Goal: Navigation & Orientation: Find specific page/section

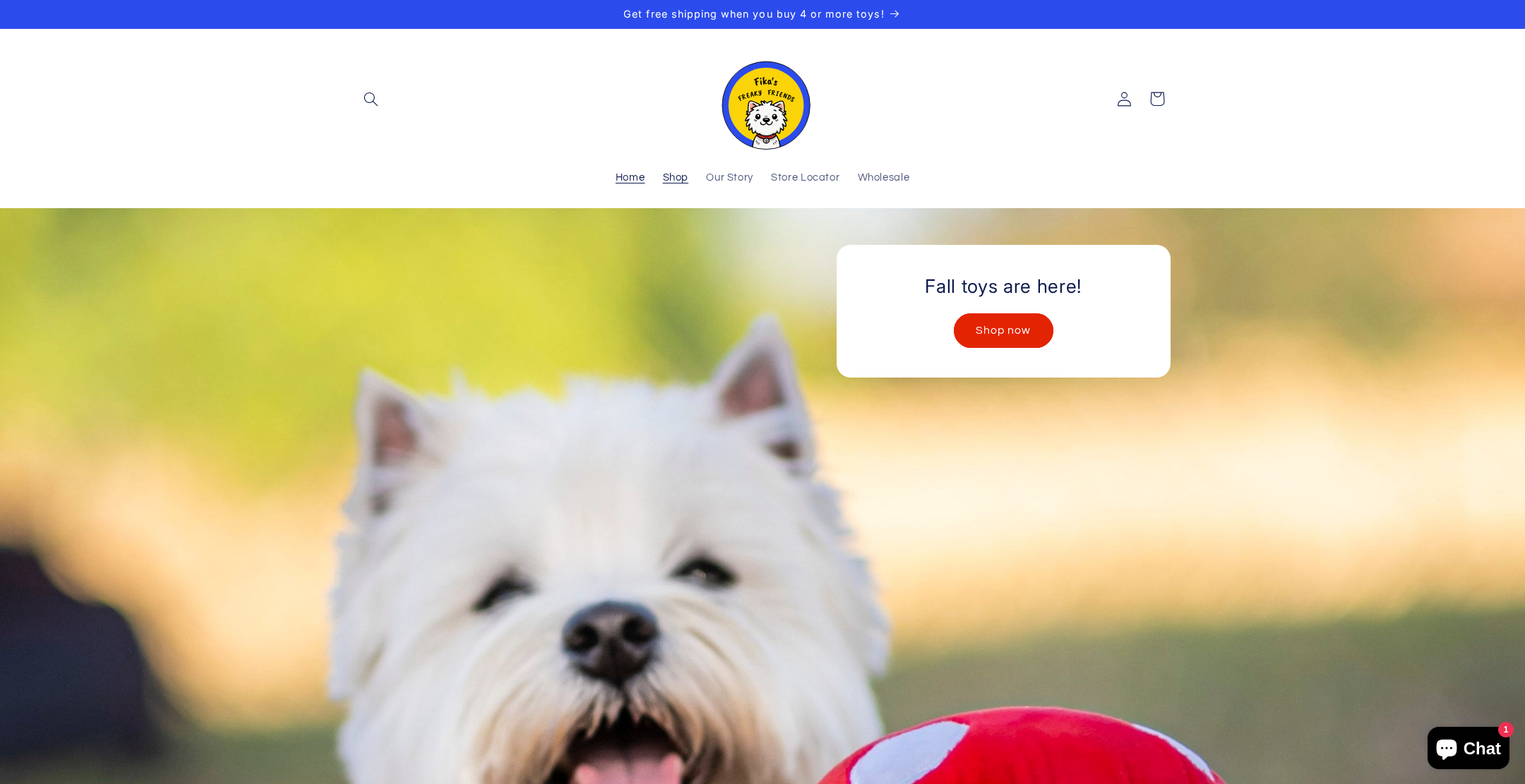
click at [676, 173] on span "Shop" at bounding box center [675, 178] width 26 height 14
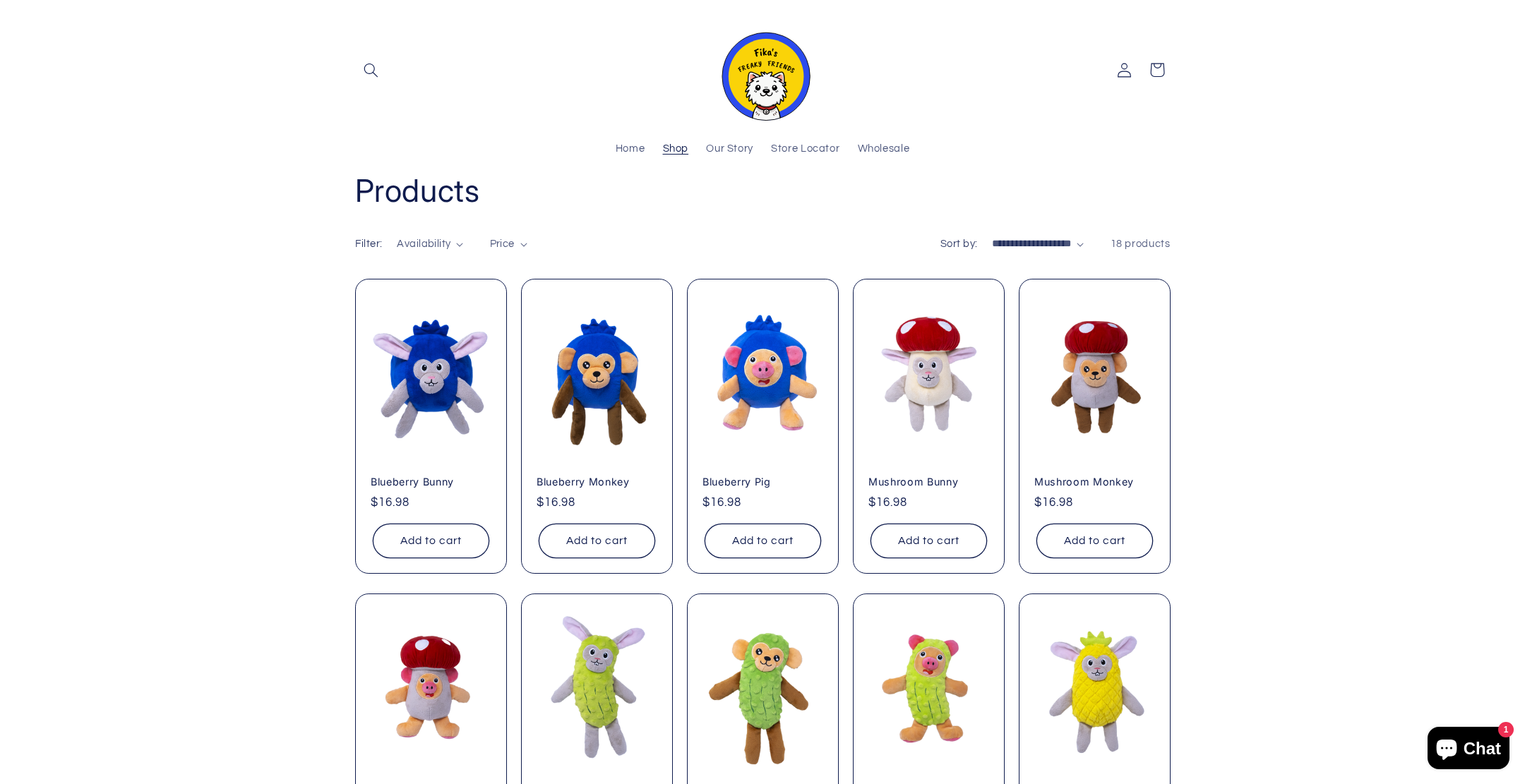
scroll to position [60, 0]
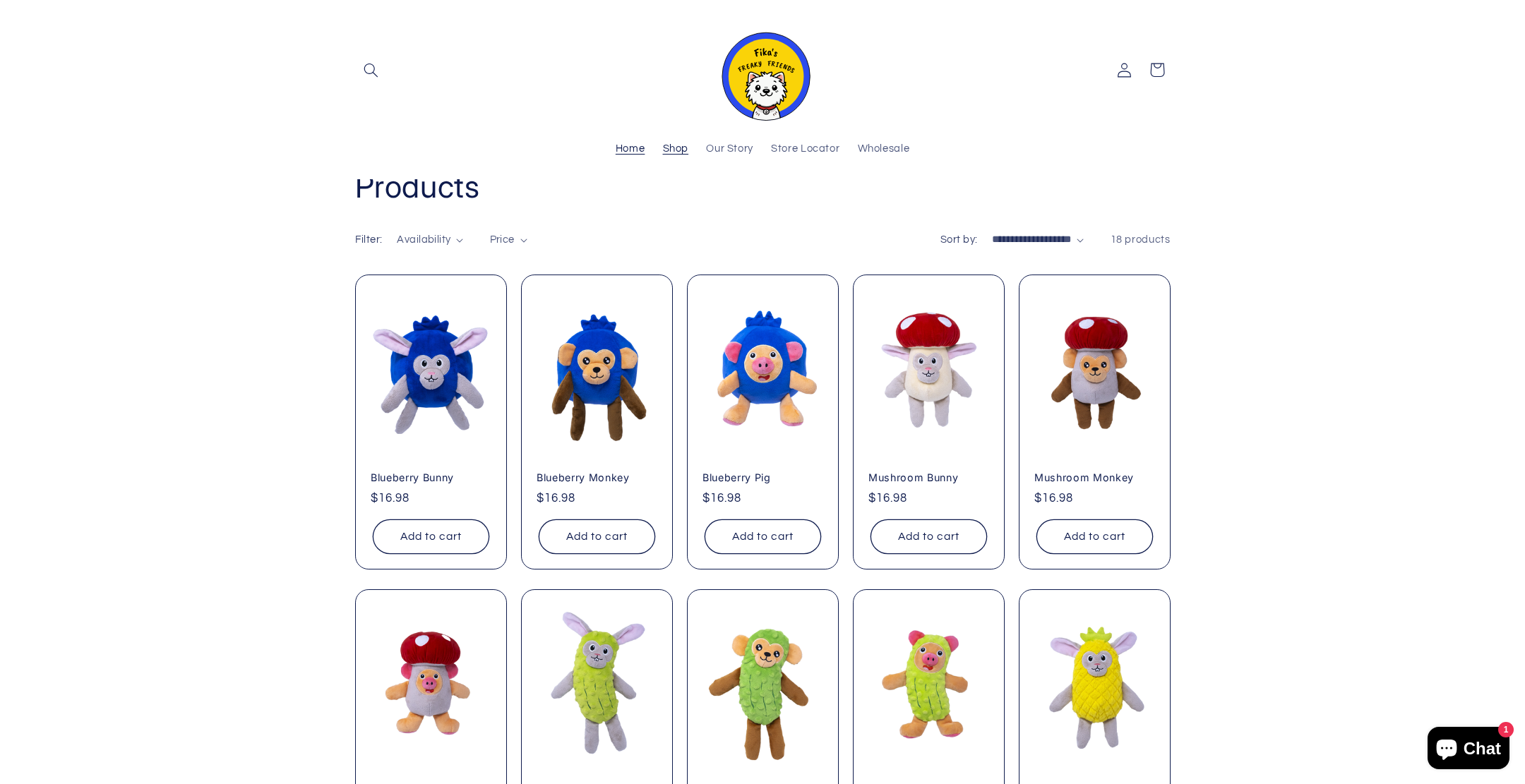
click at [629, 143] on span "Home" at bounding box center [631, 150] width 29 height 14
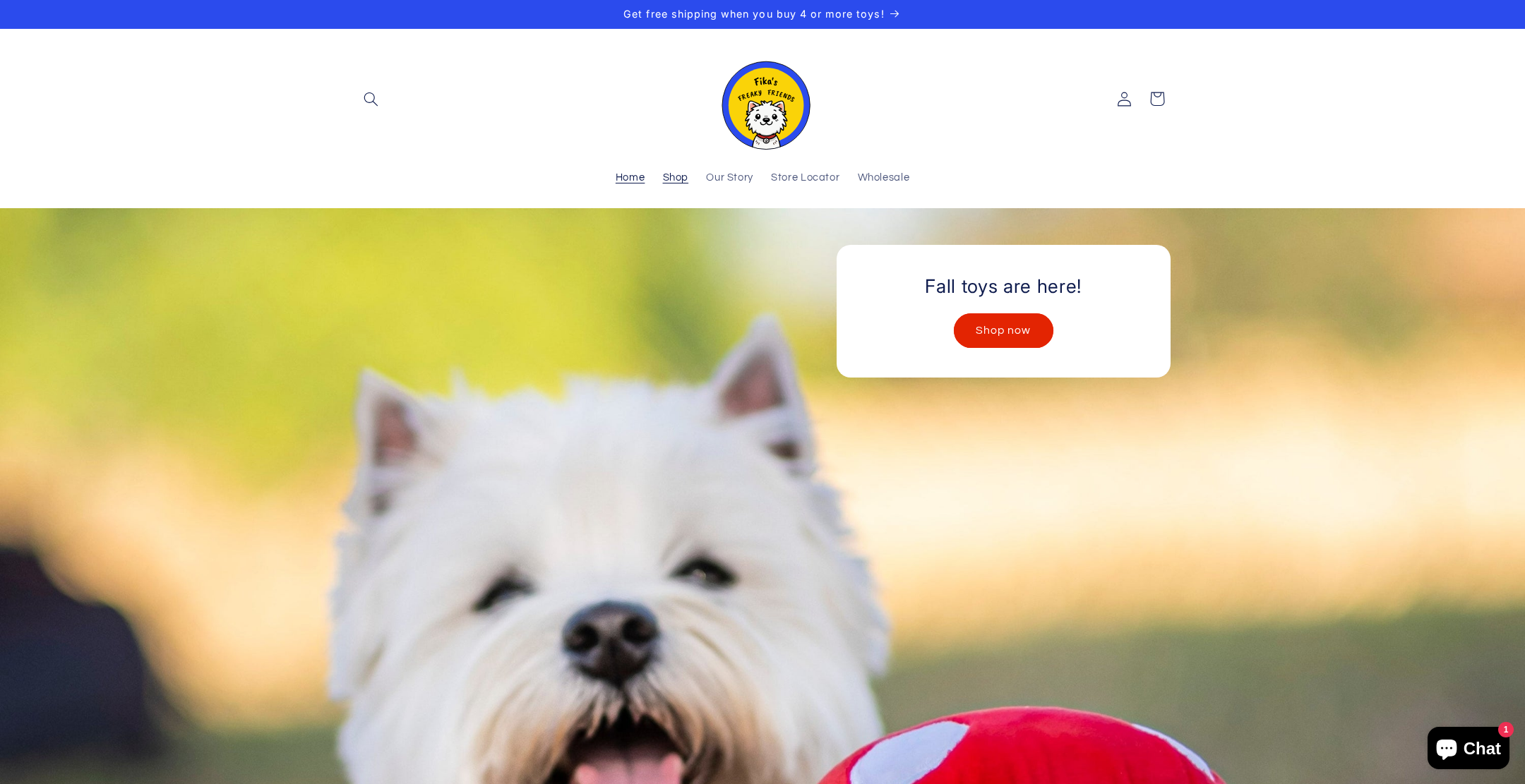
click at [675, 179] on span "Shop" at bounding box center [675, 178] width 26 height 14
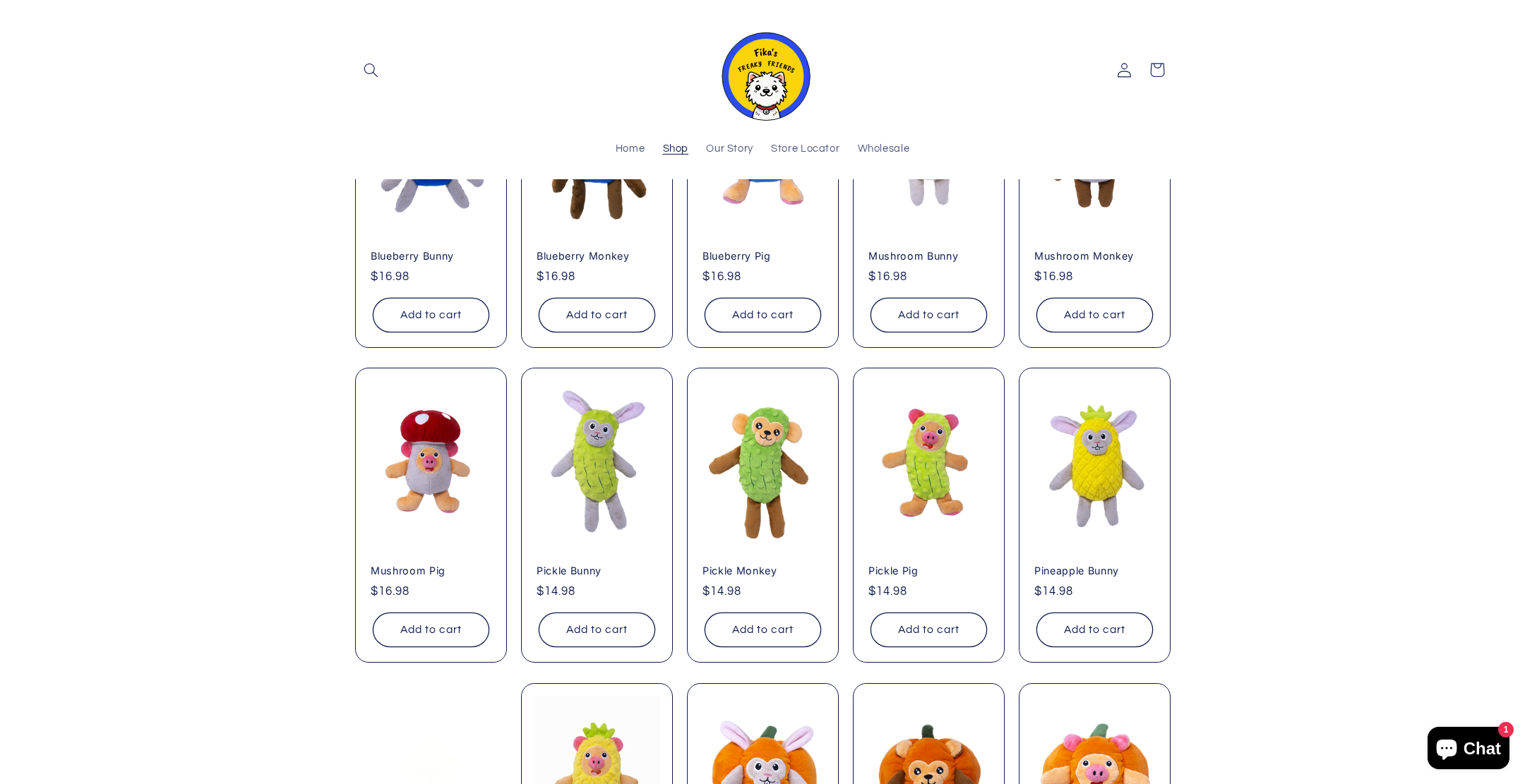
scroll to position [274, 0]
